Goal: Transaction & Acquisition: Purchase product/service

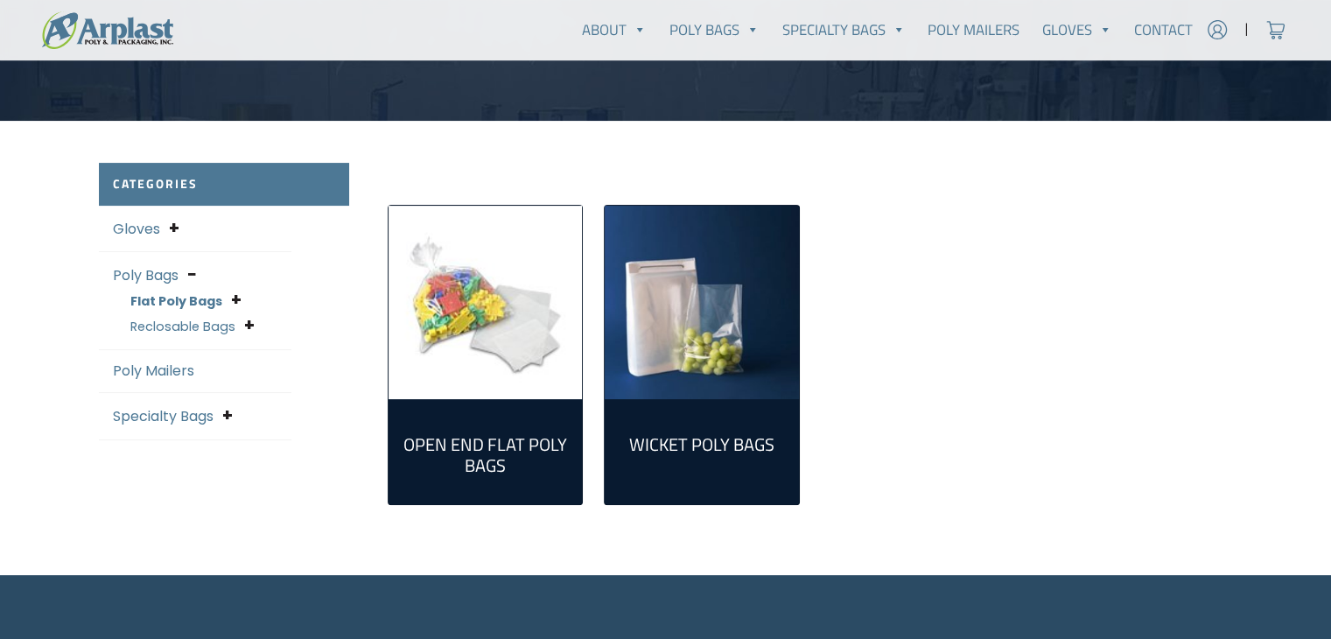
scroll to position [385, 0]
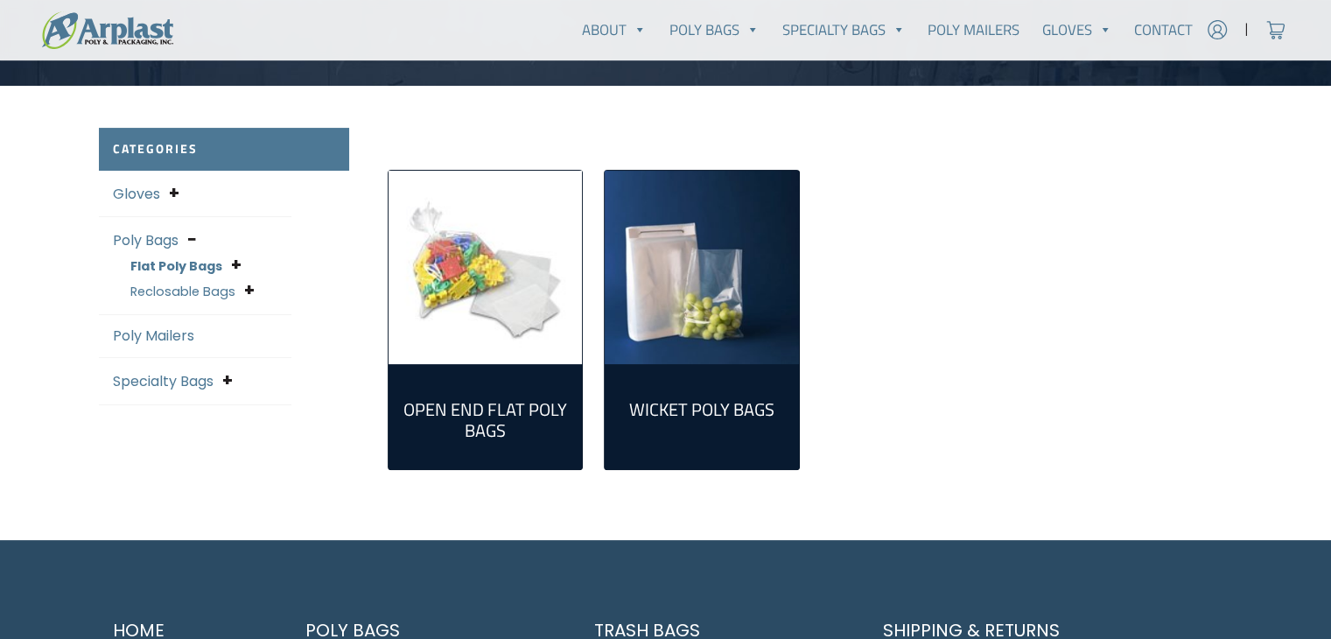
click at [410, 406] on h2 "Open End Flat Poly Bags (298)" at bounding box center [485, 420] width 166 height 42
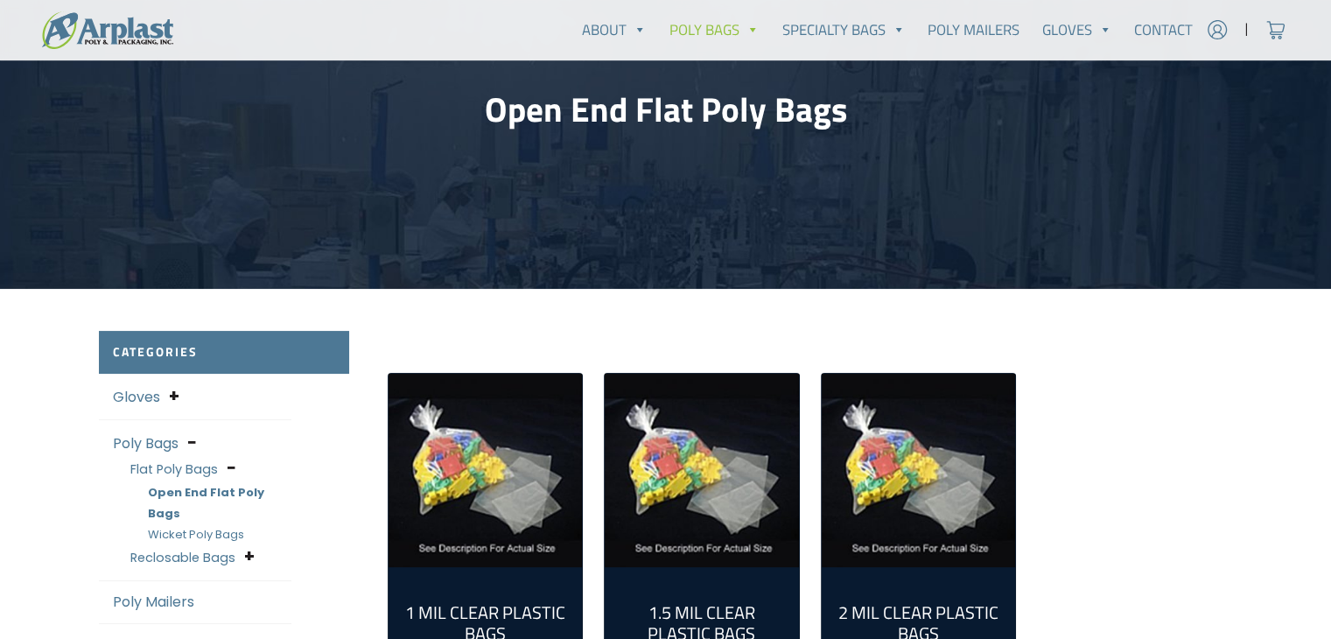
scroll to position [385, 0]
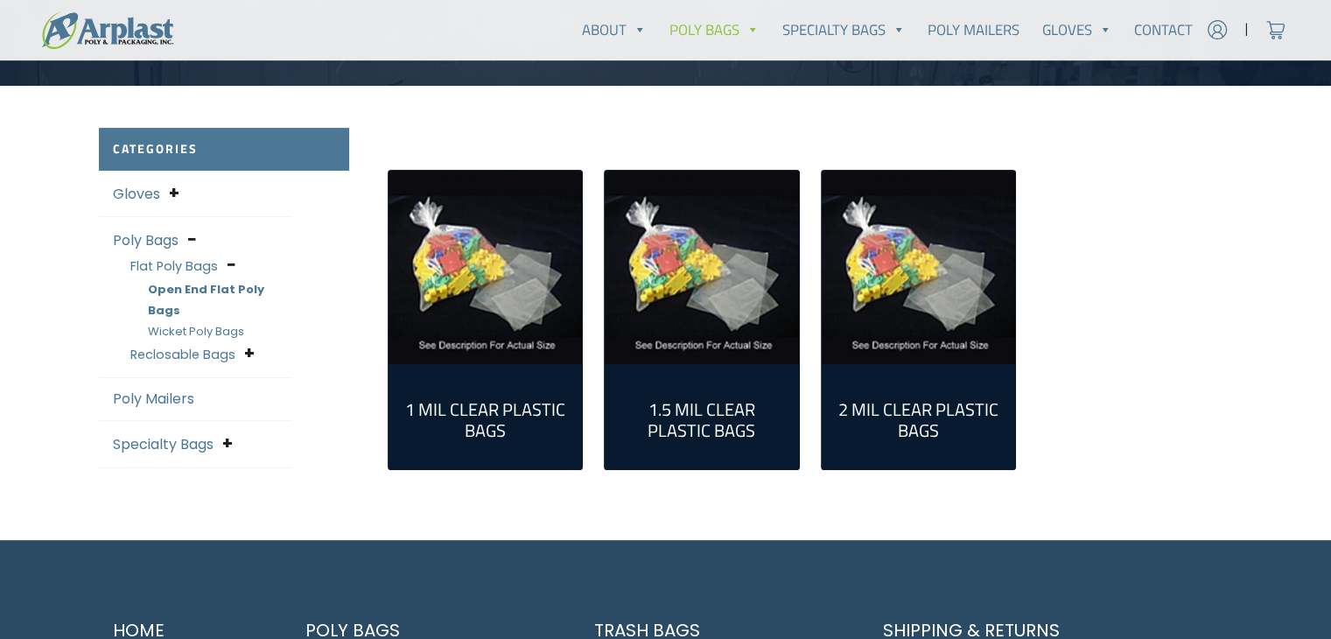
click at [855, 408] on h2 "2 Mil Clear Plastic Bags (124)" at bounding box center [919, 420] width 166 height 42
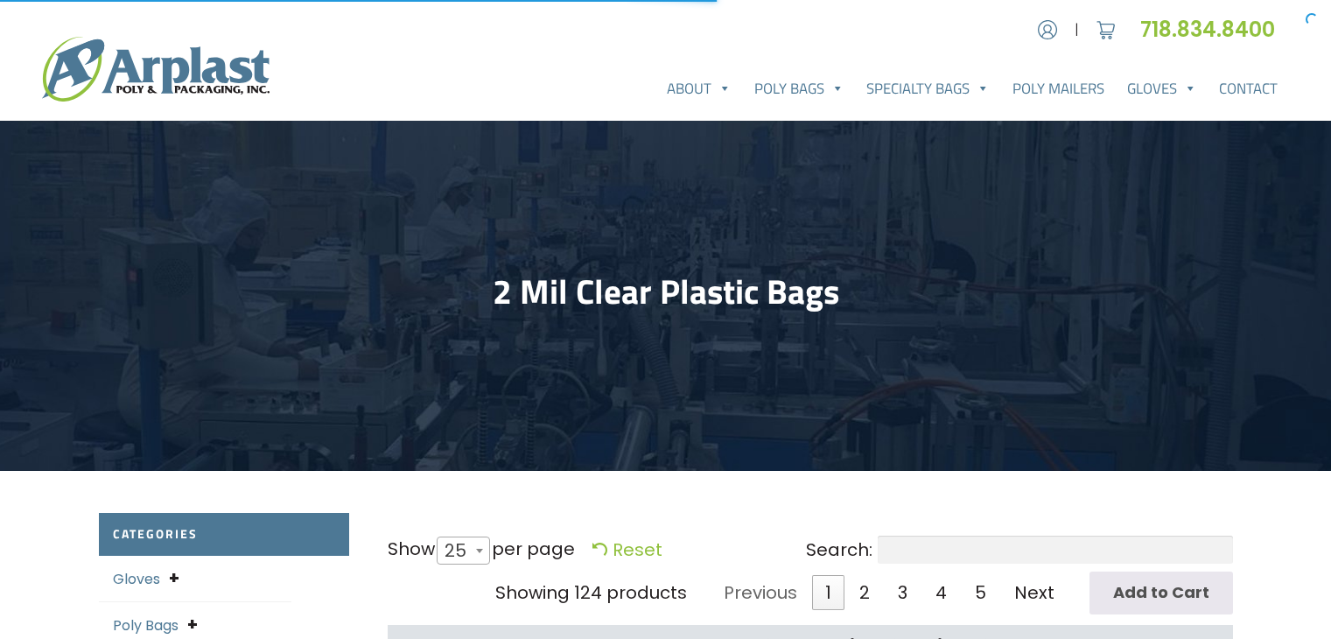
select select "25"
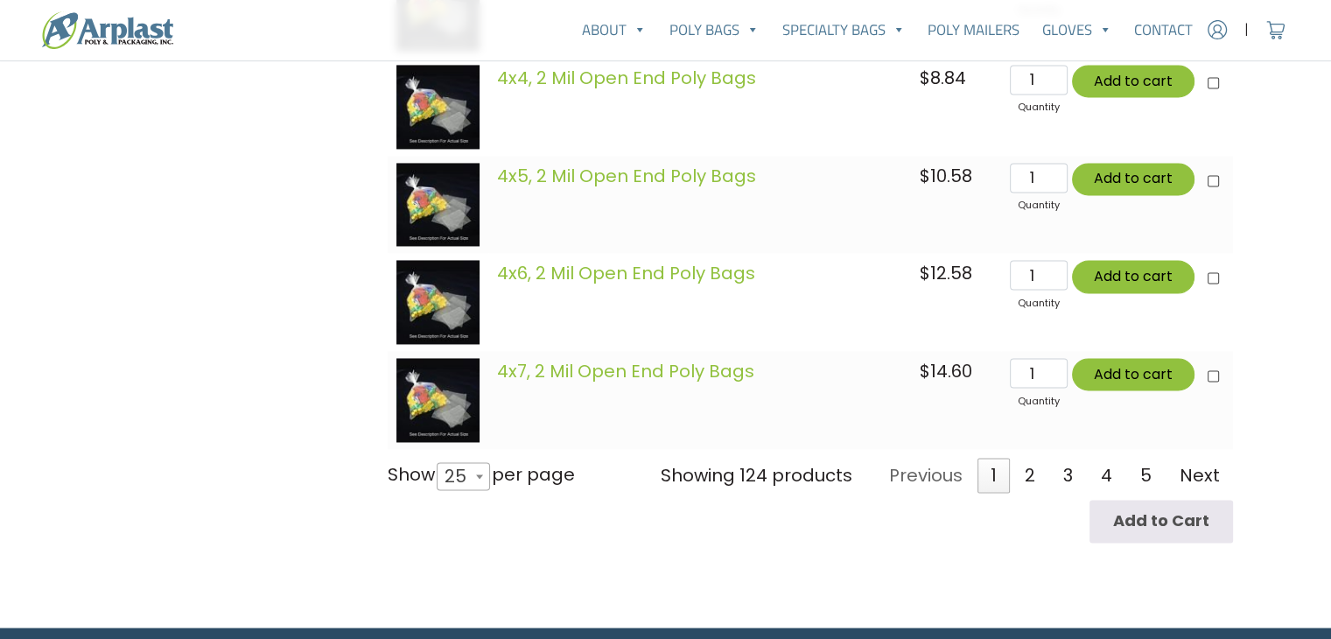
scroll to position [2730, 0]
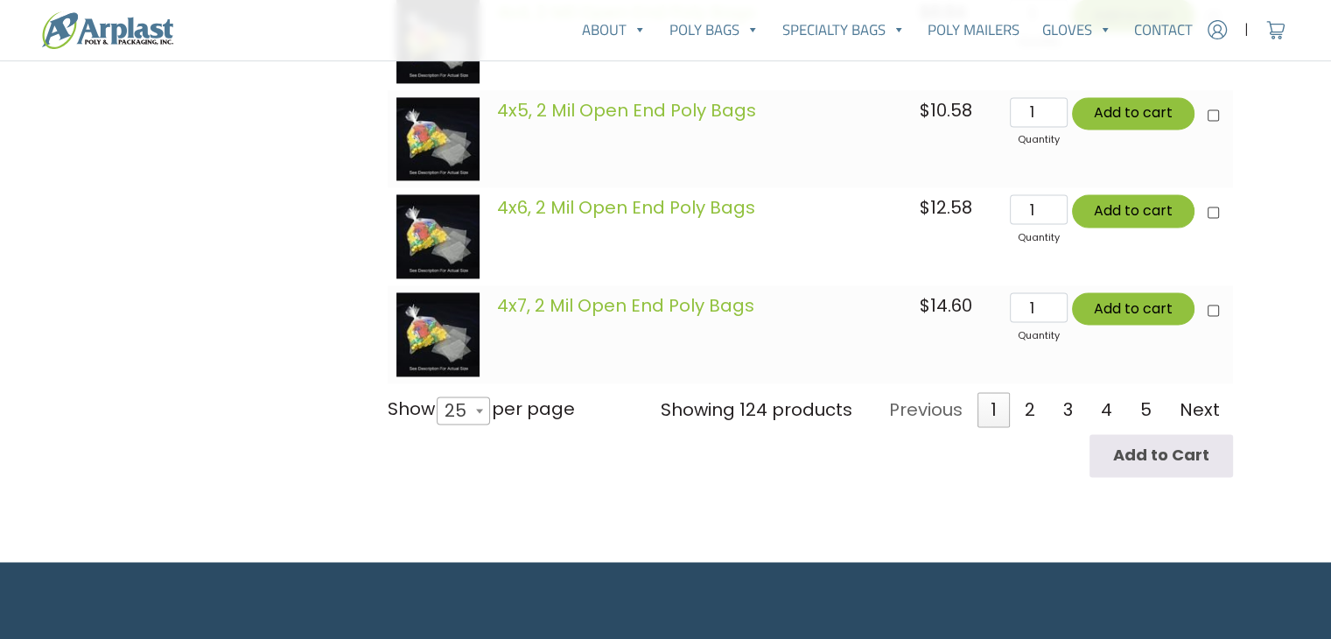
click at [310, 13] on div "About About Arplast Poly & Packaging FAQ Reviews Poly Bags Reclosable Poly Bags…" at bounding box center [665, 30] width 1331 height 46
